Goal: Information Seeking & Learning: Learn about a topic

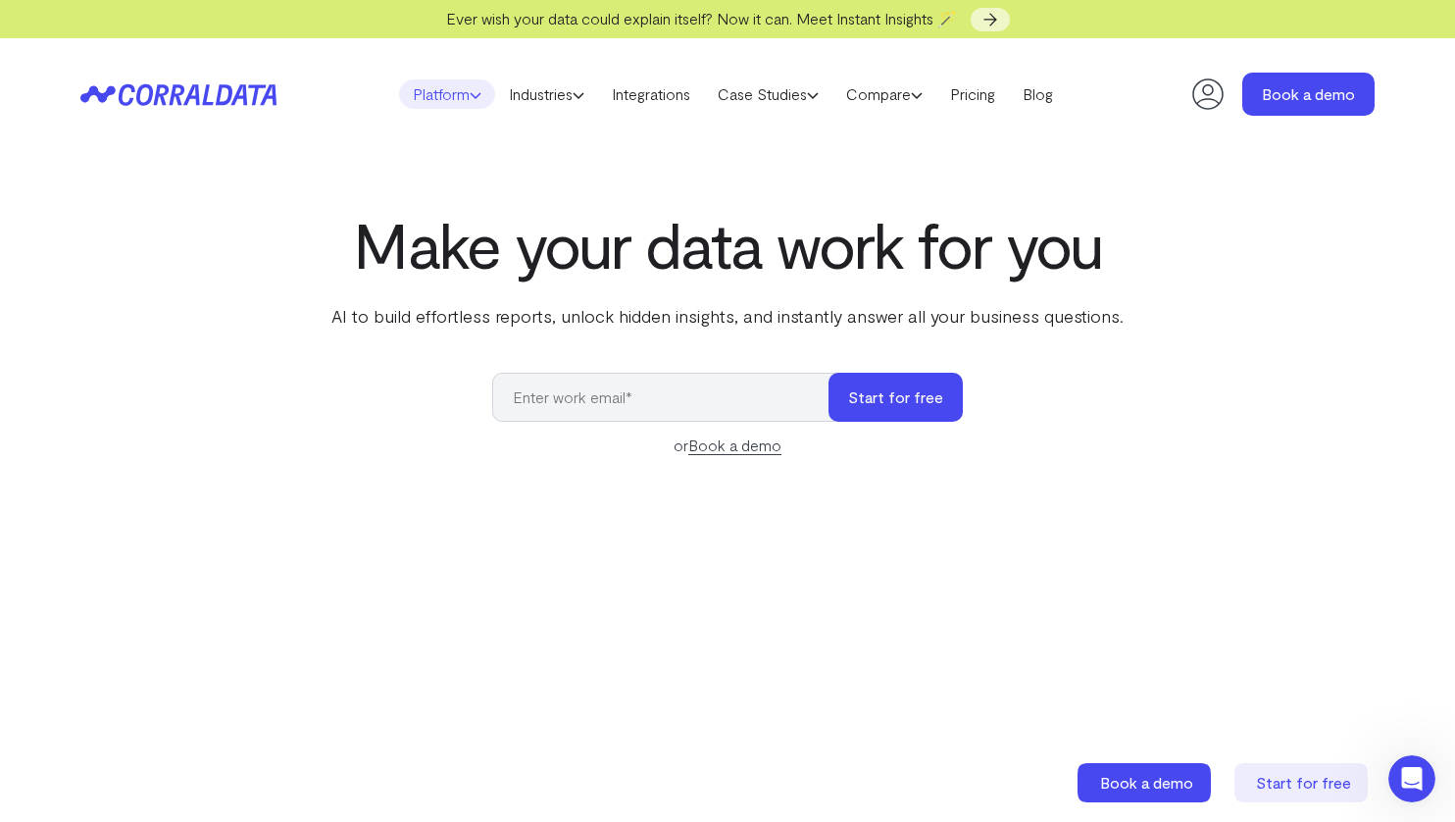
click at [470, 98] on icon at bounding box center [476, 95] width 12 height 12
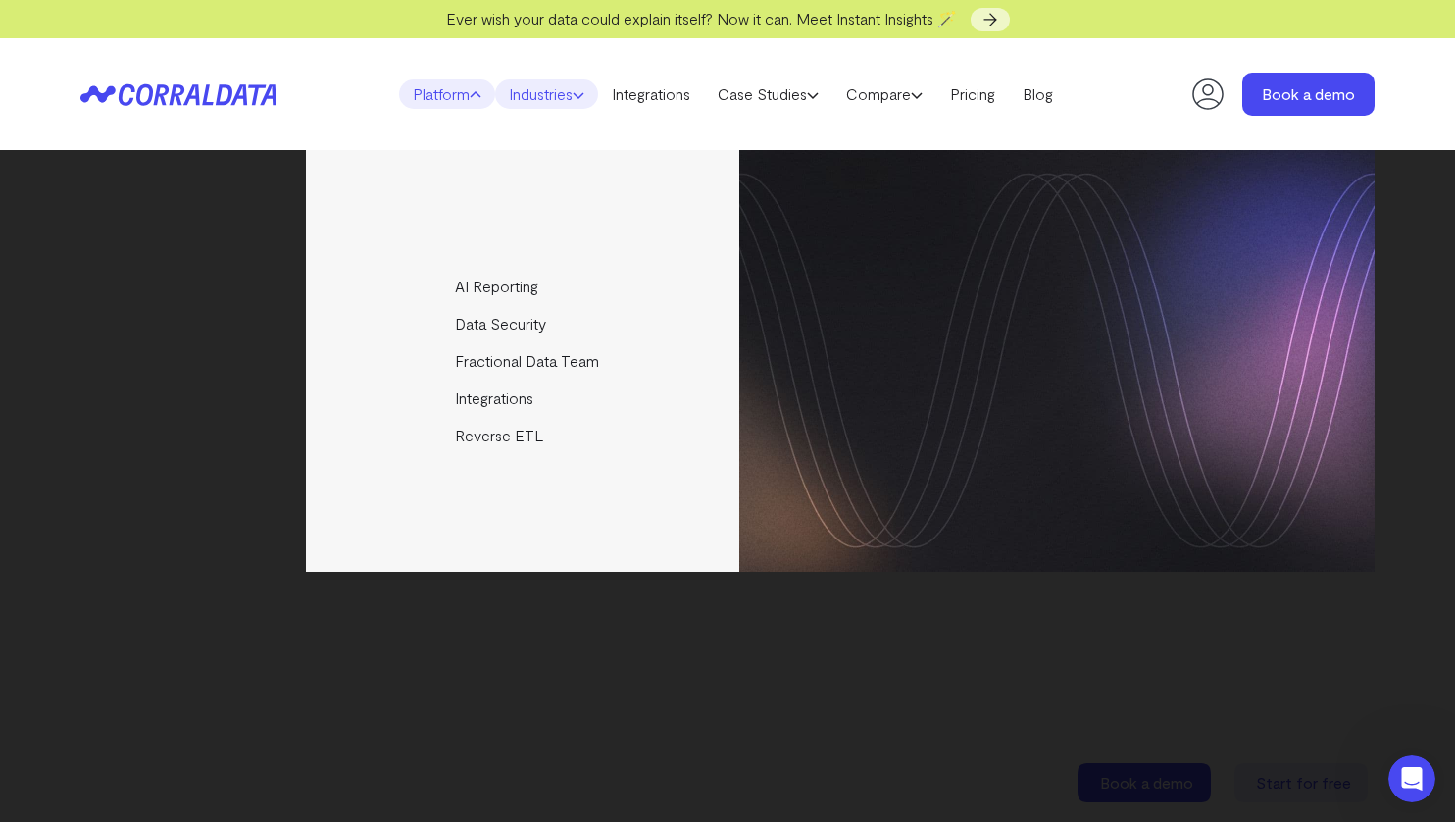
click at [518, 94] on link "Industries" at bounding box center [546, 93] width 103 height 29
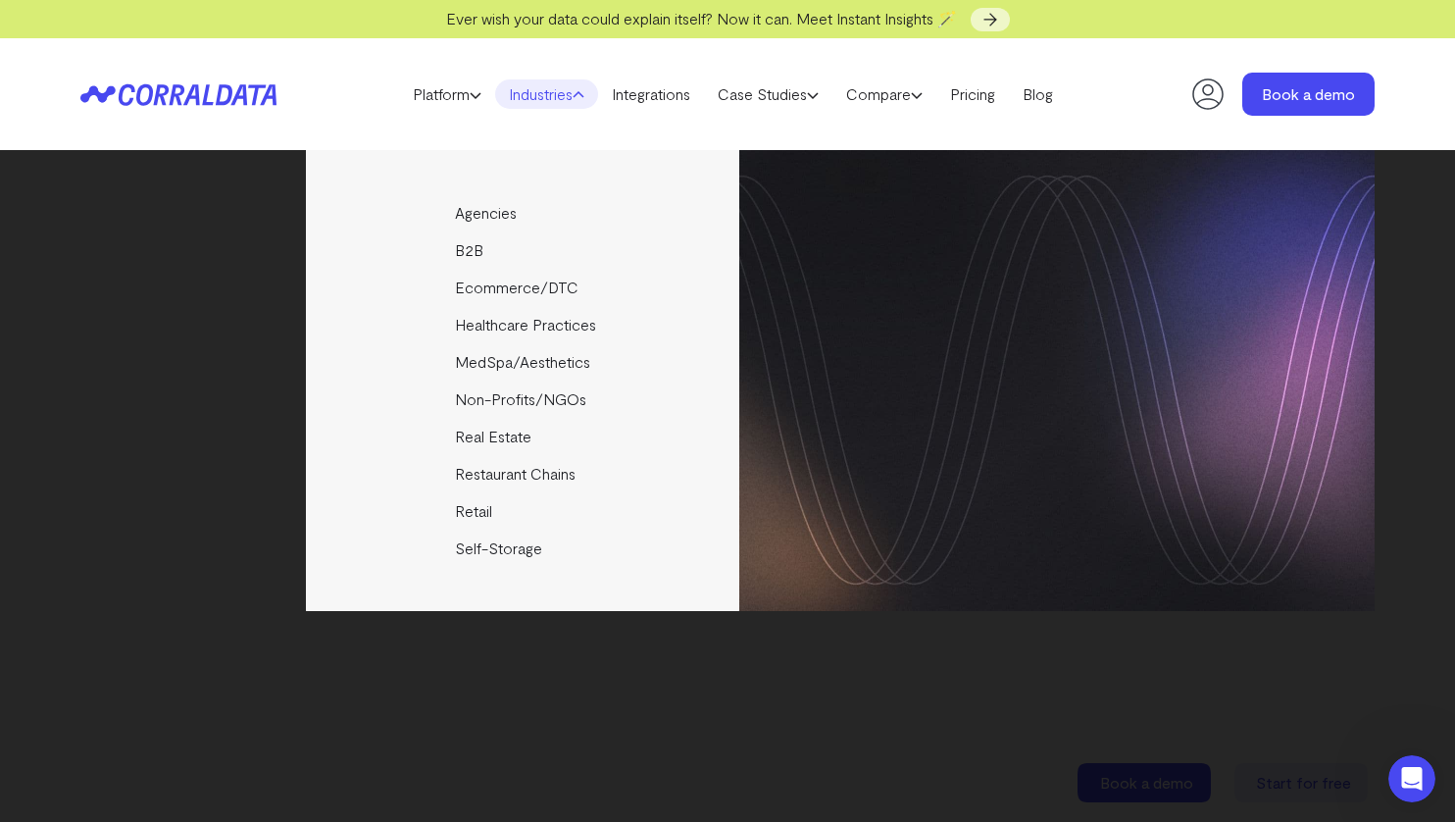
click at [1081, 124] on header "Platform AI Reporting Use AI to effortlessly answer any business questions from…" at bounding box center [727, 94] width 1294 height 112
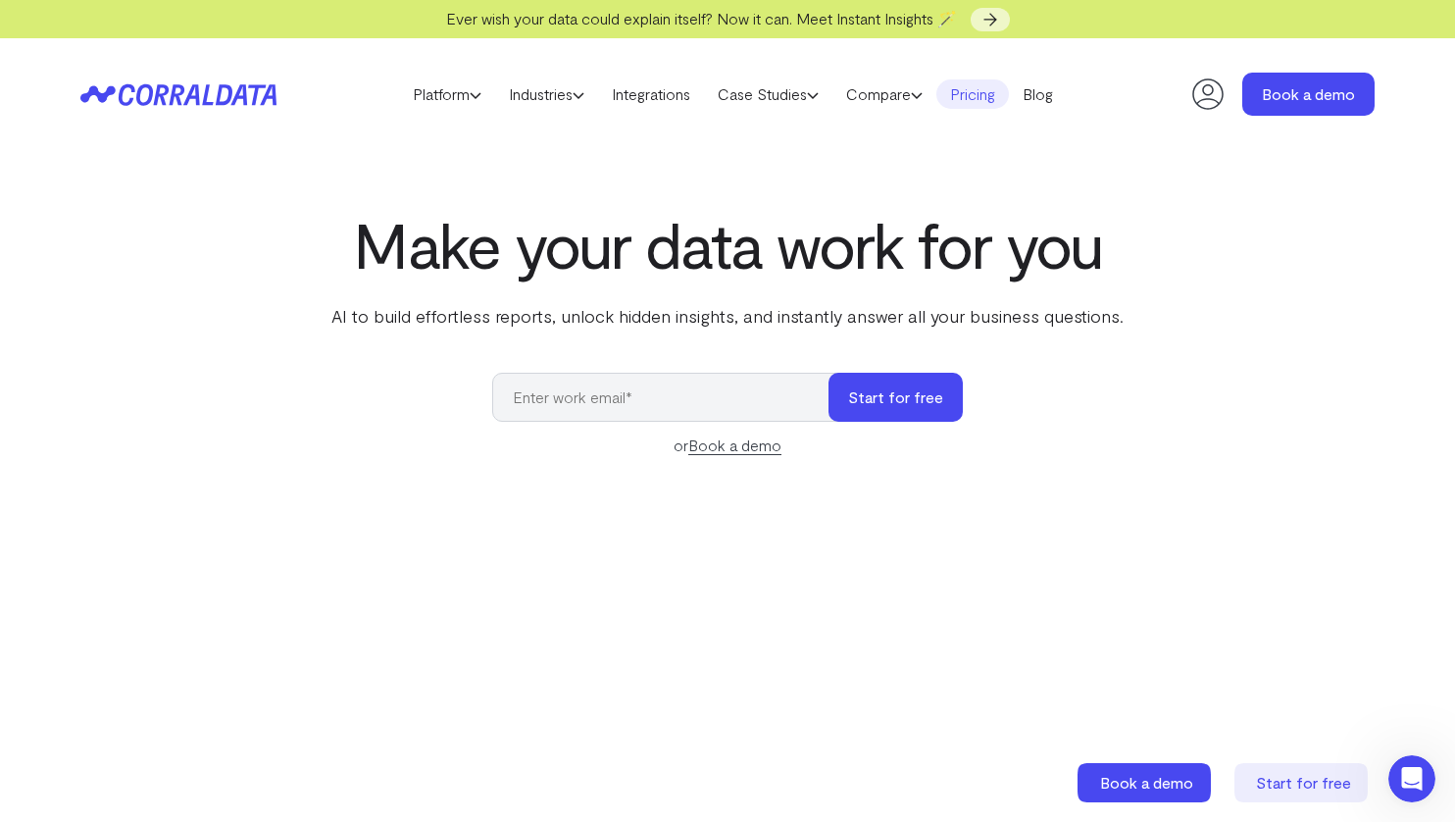
click at [979, 91] on link "Pricing" at bounding box center [972, 93] width 73 height 29
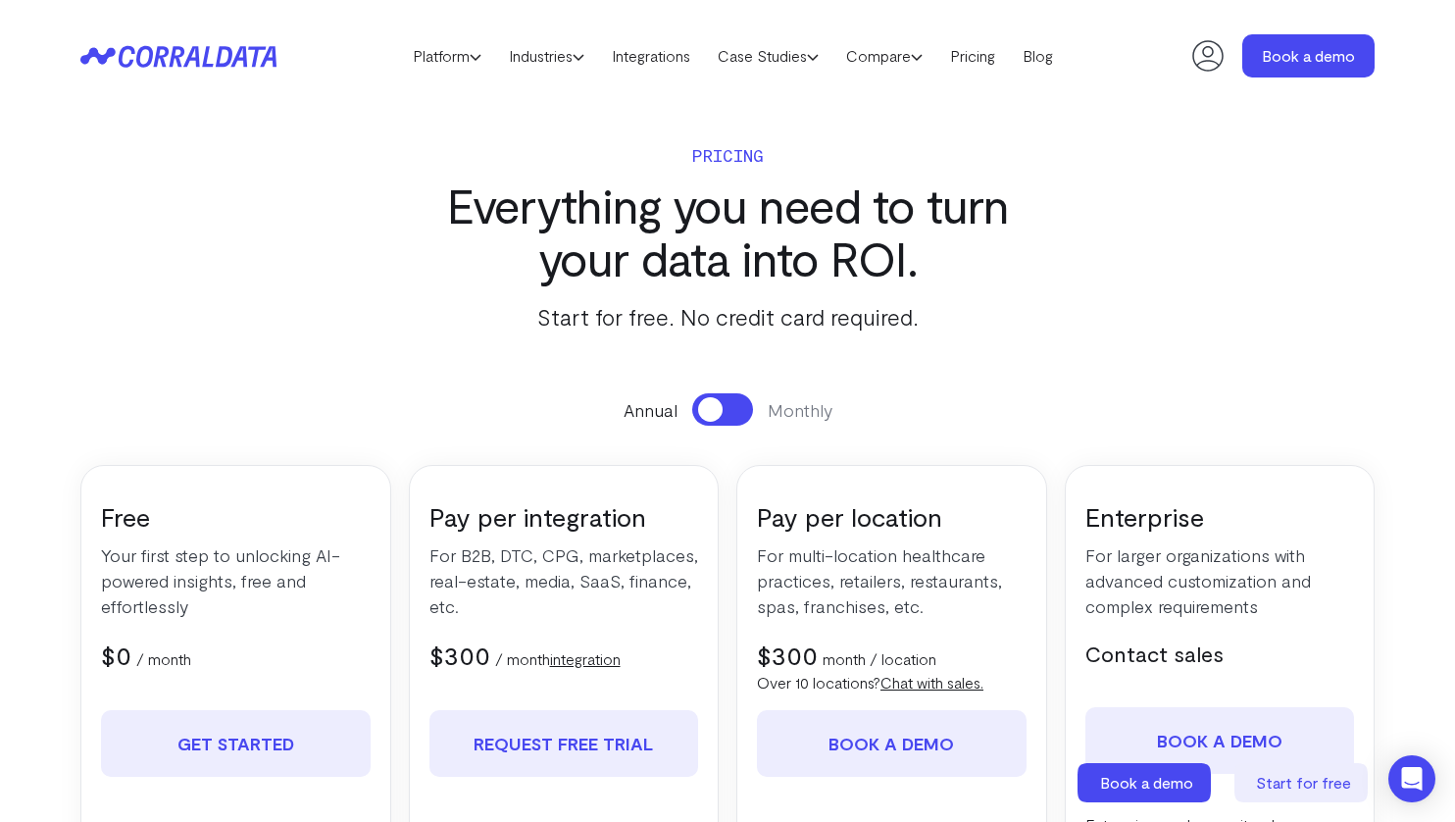
click at [734, 421] on button at bounding box center [722, 409] width 61 height 32
click at [734, 421] on span at bounding box center [735, 409] width 25 height 25
